Goal: Task Accomplishment & Management: Use online tool/utility

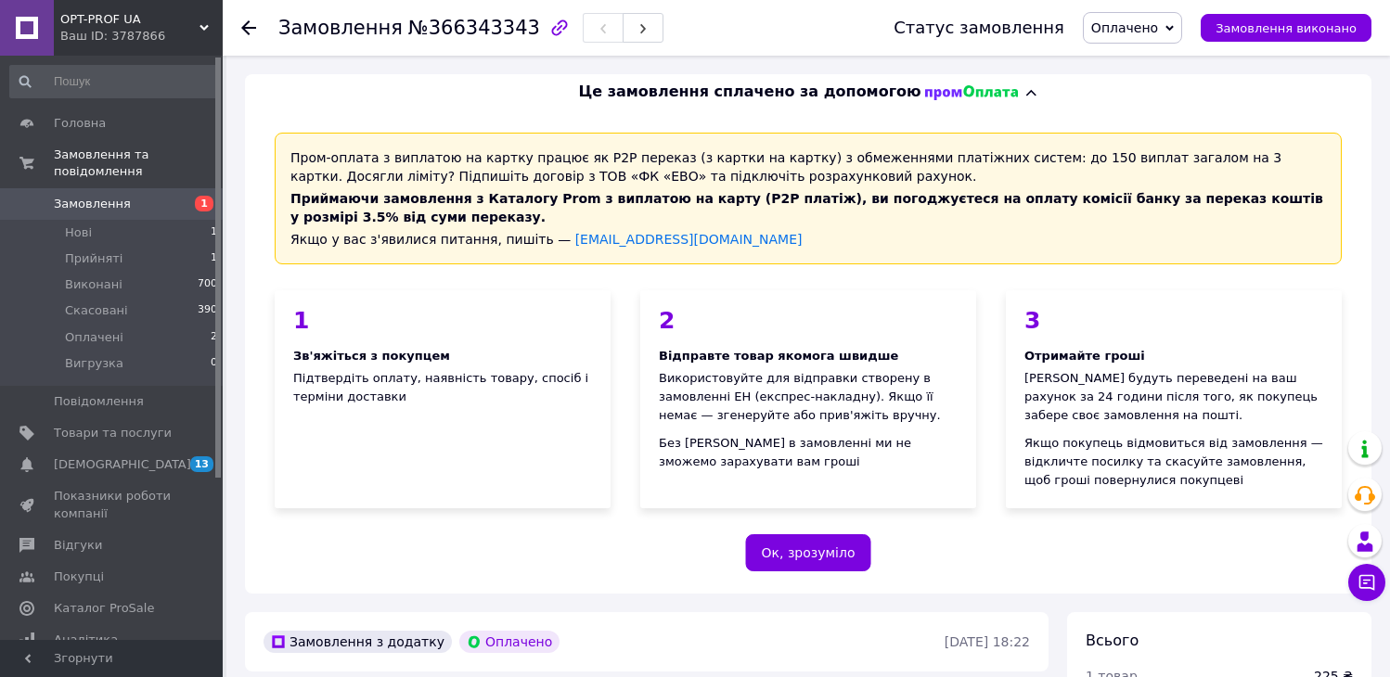
scroll to position [1194, 0]
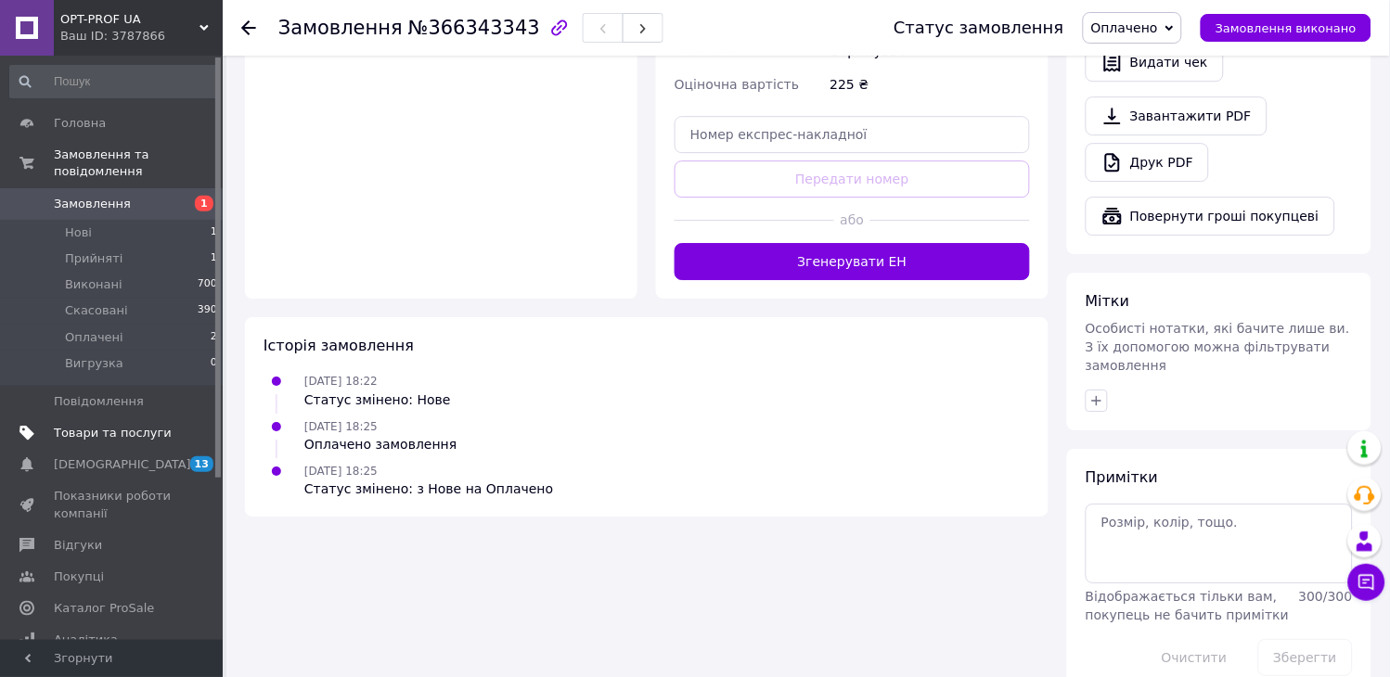
click at [107, 425] on span "Товари та послуги" at bounding box center [113, 433] width 118 height 17
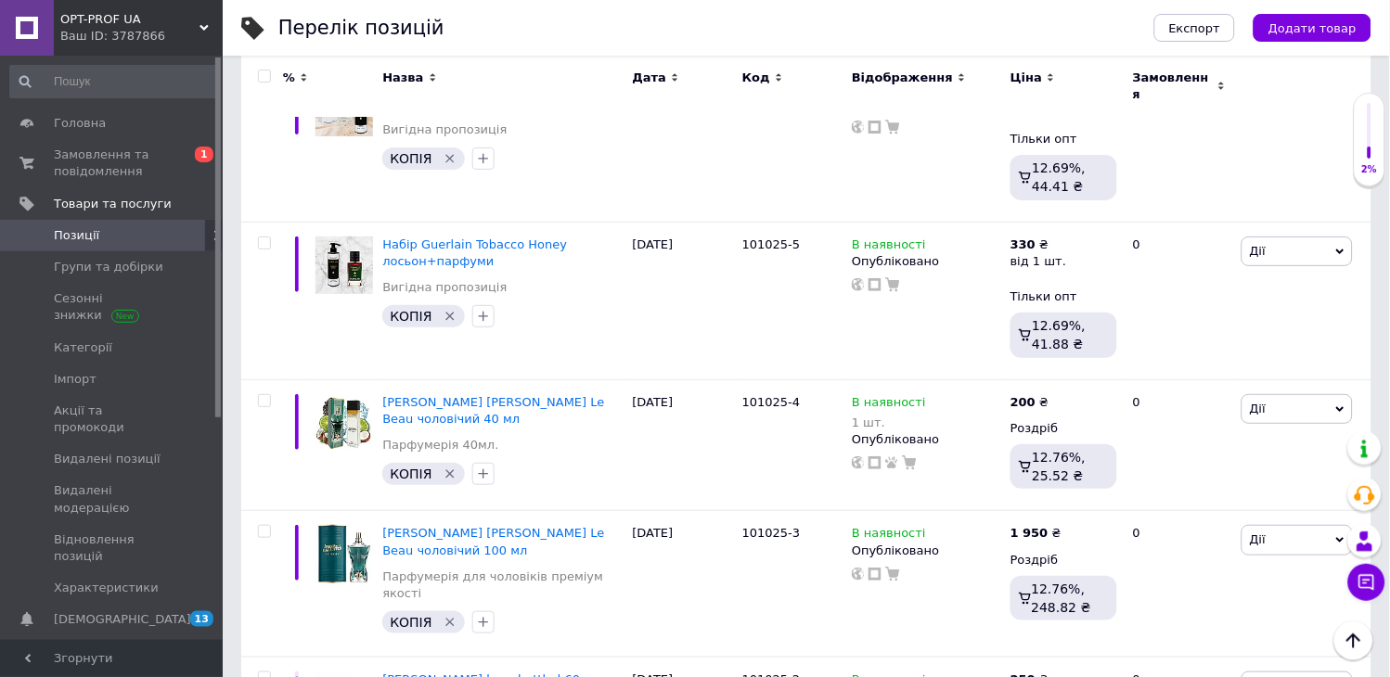
scroll to position [1649, 0]
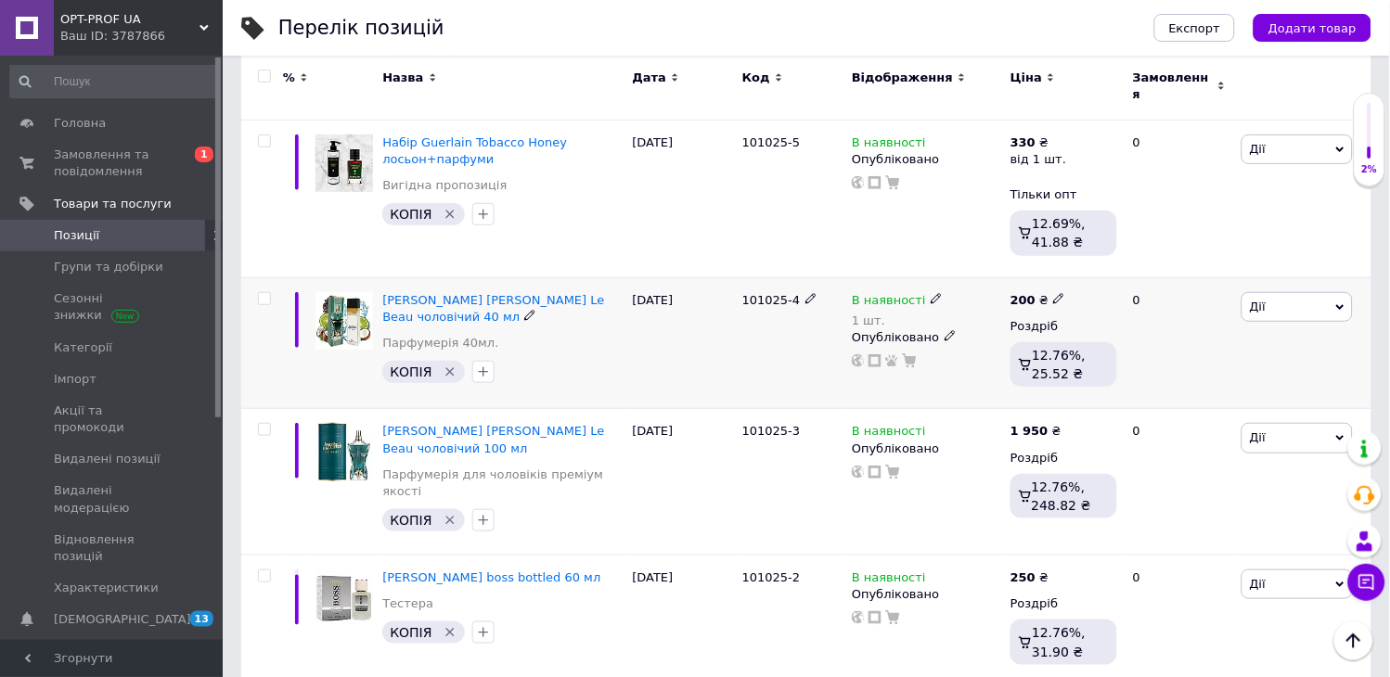
click at [1053, 293] on icon at bounding box center [1058, 298] width 11 height 11
drag, startPoint x: 1091, startPoint y: 201, endPoint x: 1107, endPoint y: 205, distance: 16.2
click at [1107, 260] on input "200" at bounding box center [1145, 278] width 141 height 37
type input "225"
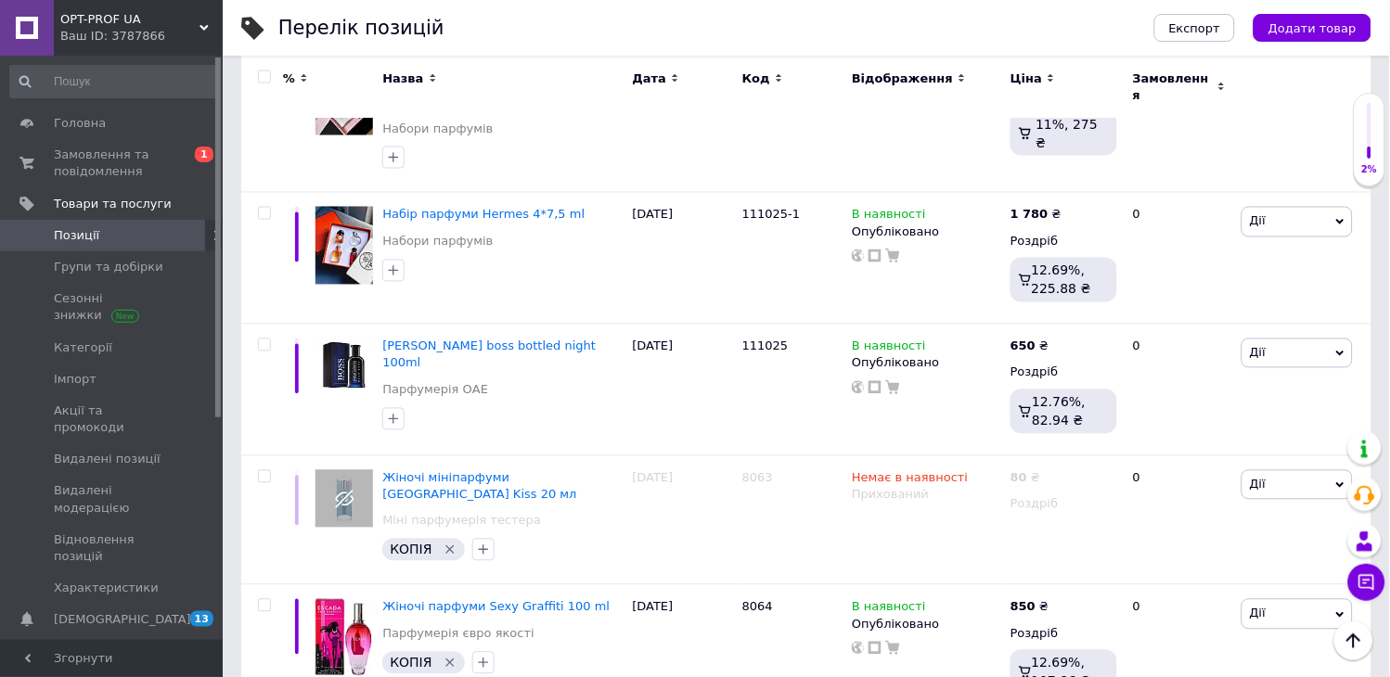
scroll to position [0, 0]
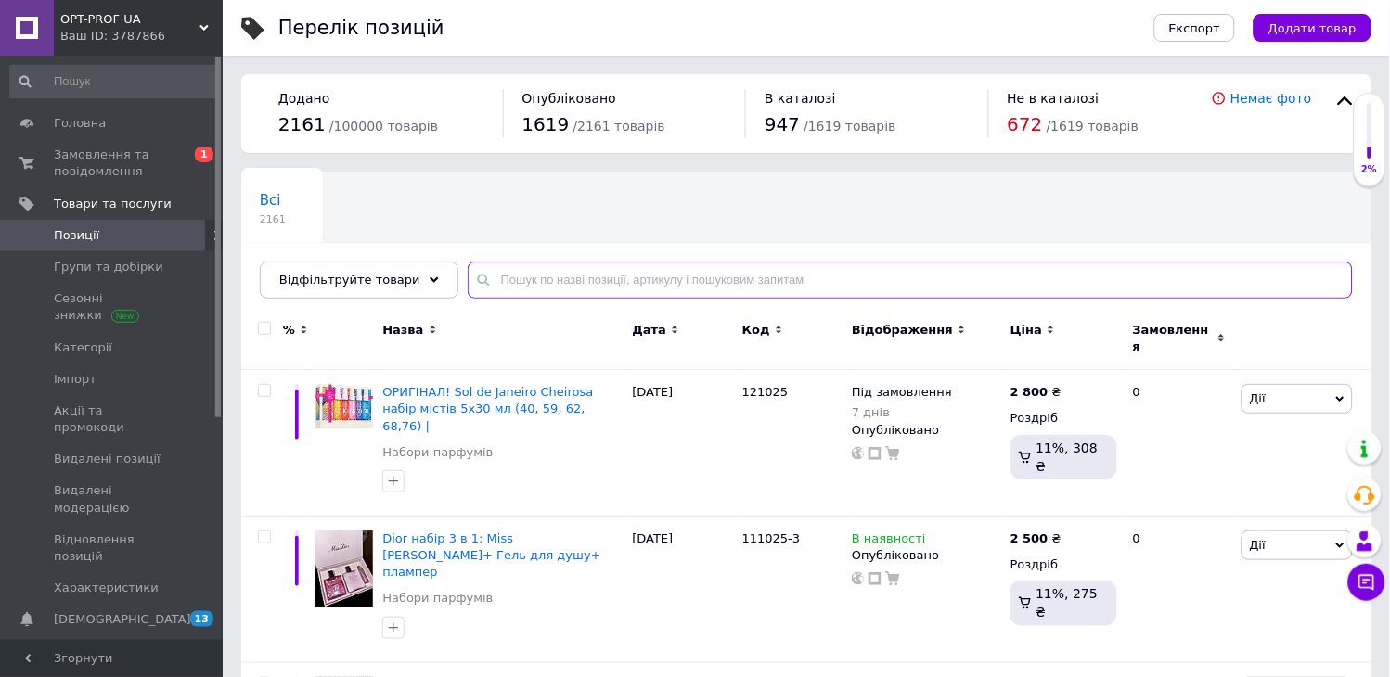
click at [534, 276] on input "text" at bounding box center [910, 280] width 885 height 37
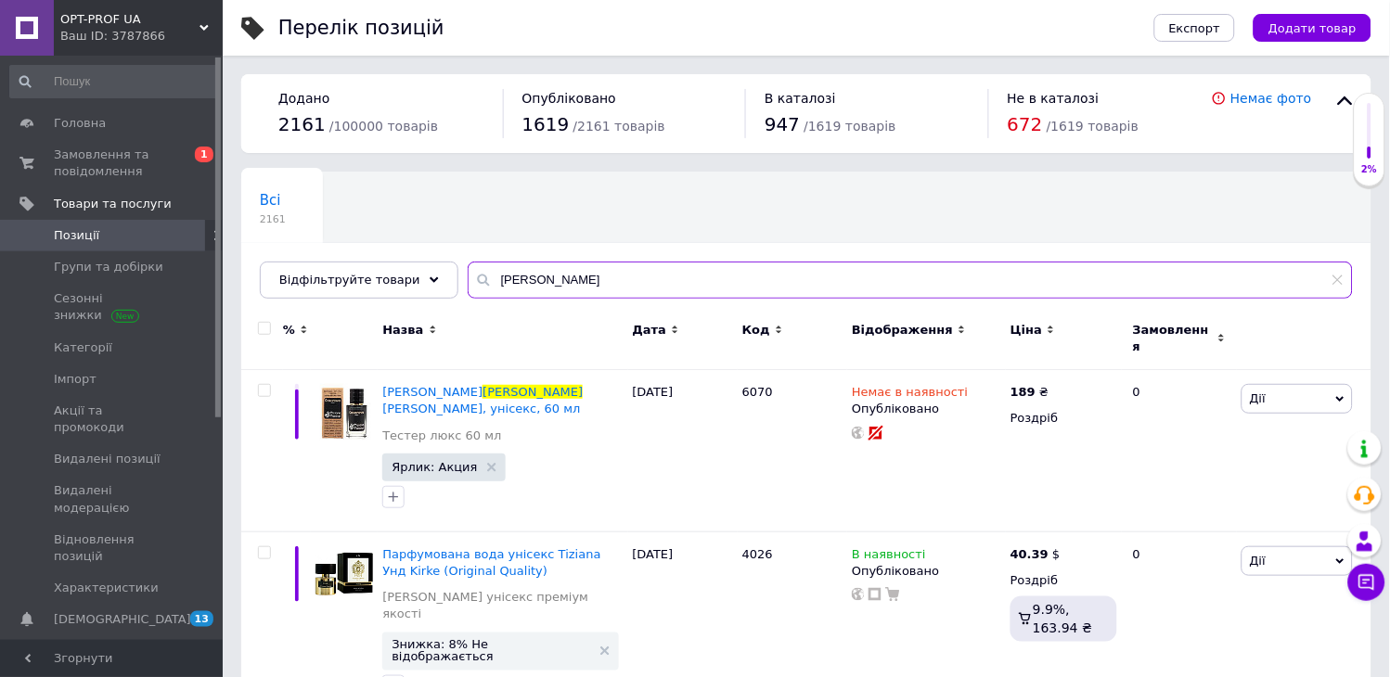
type input "[PERSON_NAME]"
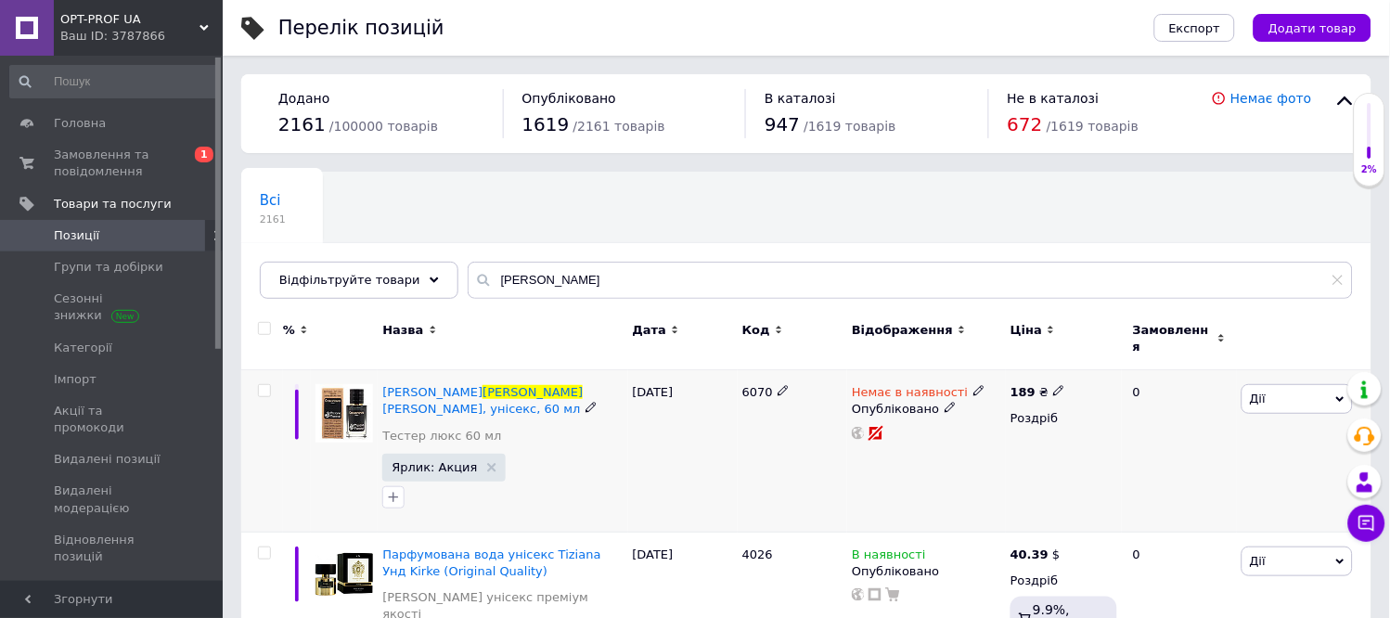
click at [1278, 386] on span "Дії" at bounding box center [1297, 399] width 111 height 30
click at [1189, 474] on li "Копіювати" at bounding box center [1229, 487] width 246 height 26
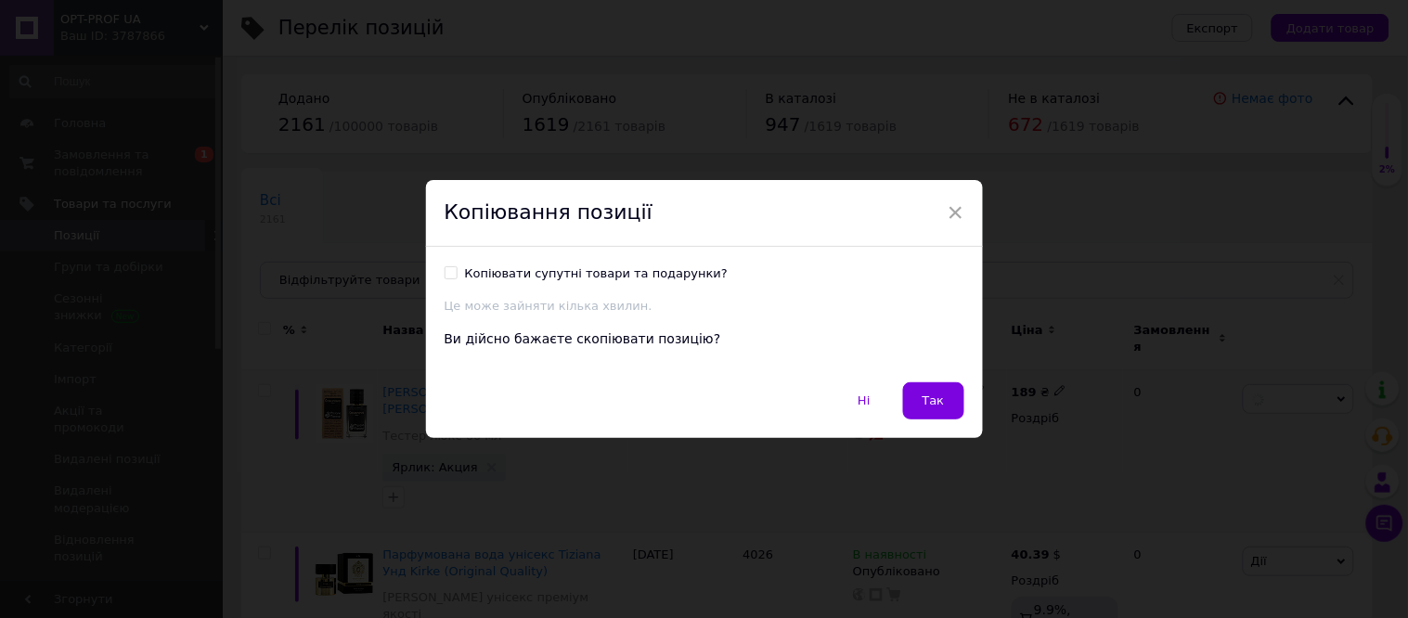
click at [561, 272] on div "Копіювати супутні товари та подарунки?" at bounding box center [597, 273] width 264 height 17
click at [457, 272] on input "Копіювати супутні товари та подарунки?" at bounding box center [451, 272] width 12 height 12
checkbox input "true"
click at [922, 397] on button "Так" at bounding box center [933, 400] width 61 height 37
